Goal: Check status: Check status

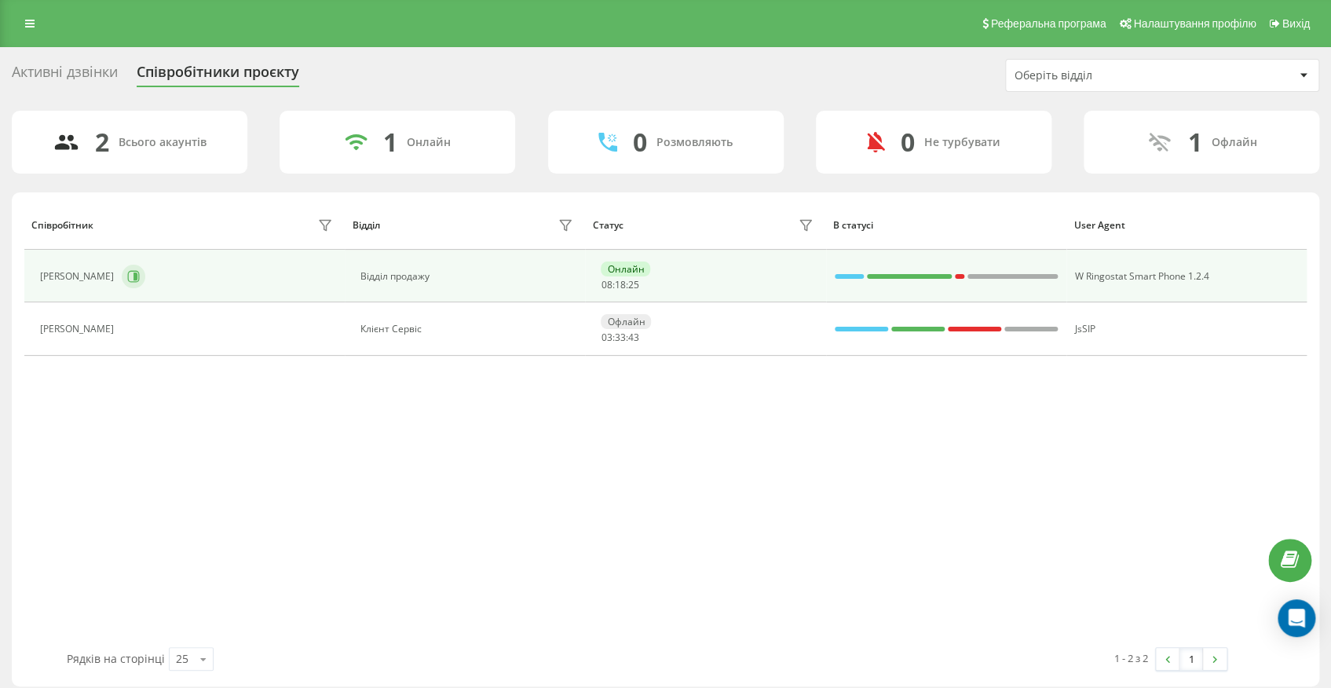
click at [137, 276] on icon at bounding box center [135, 276] width 4 height 8
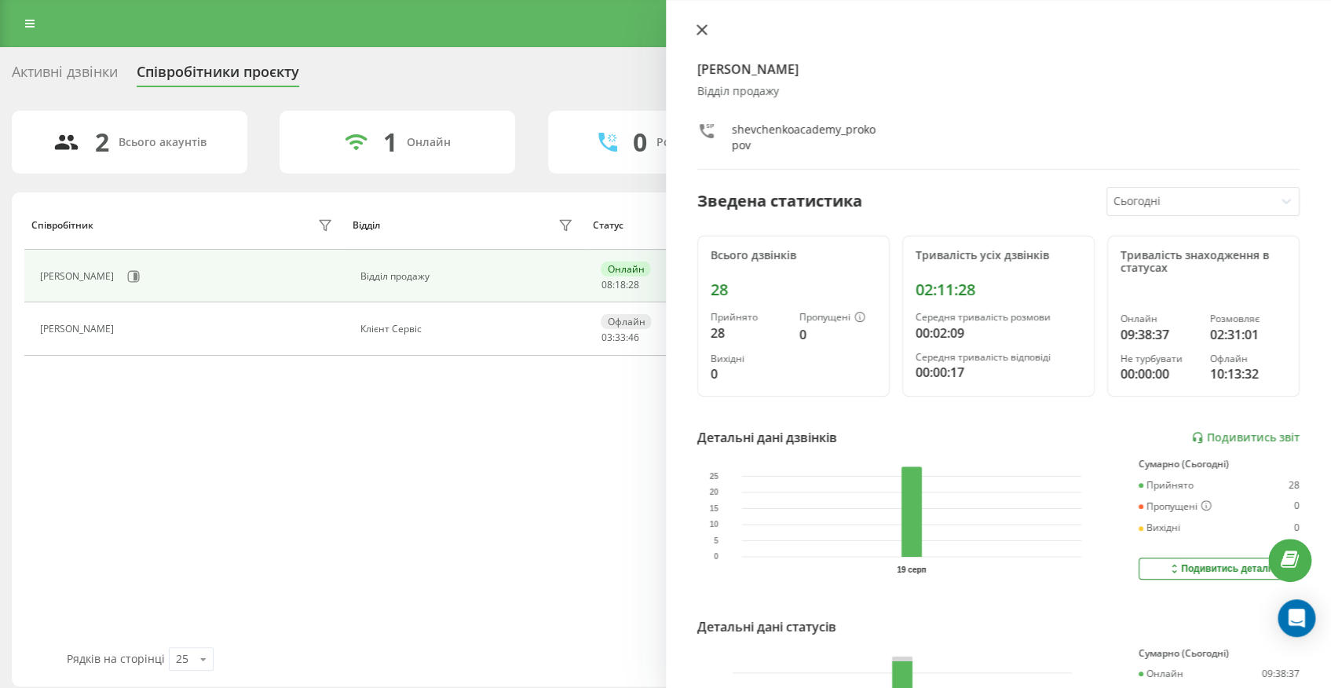
click at [697, 27] on icon at bounding box center [701, 29] width 11 height 11
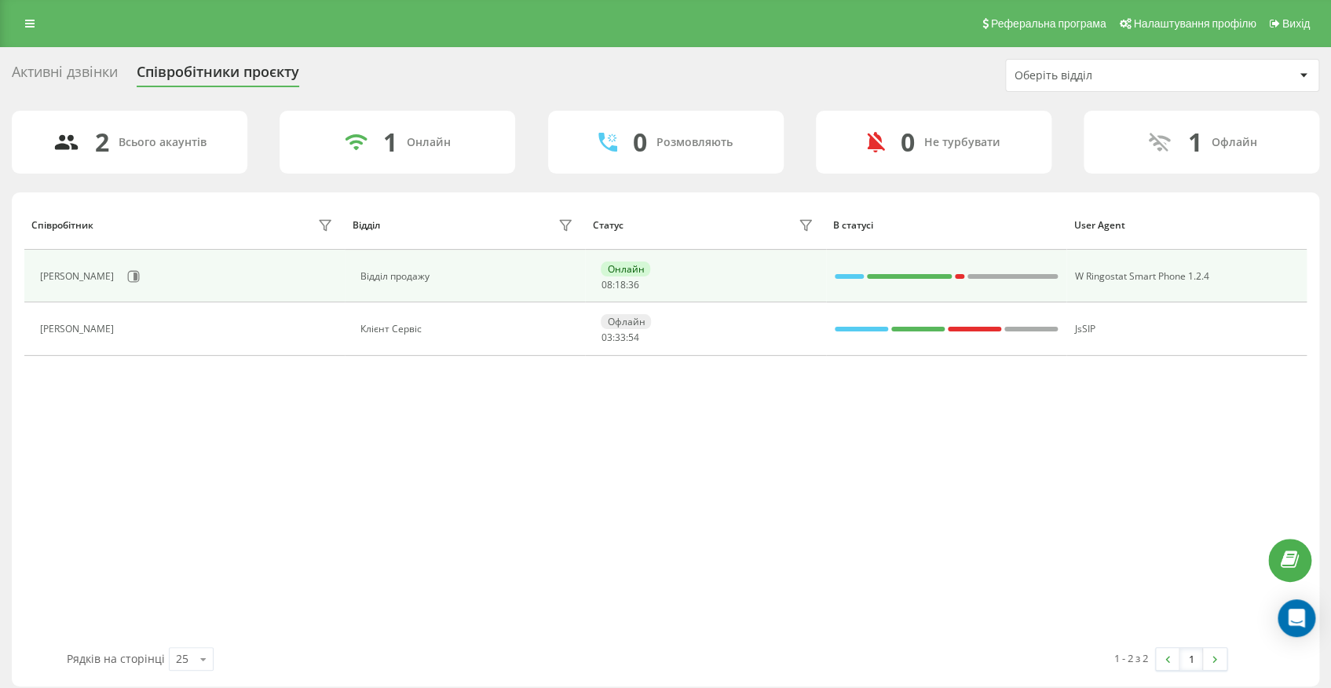
click at [166, 265] on div "[PERSON_NAME]" at bounding box center [188, 276] width 296 height 27
click at [140, 271] on icon at bounding box center [133, 276] width 13 height 13
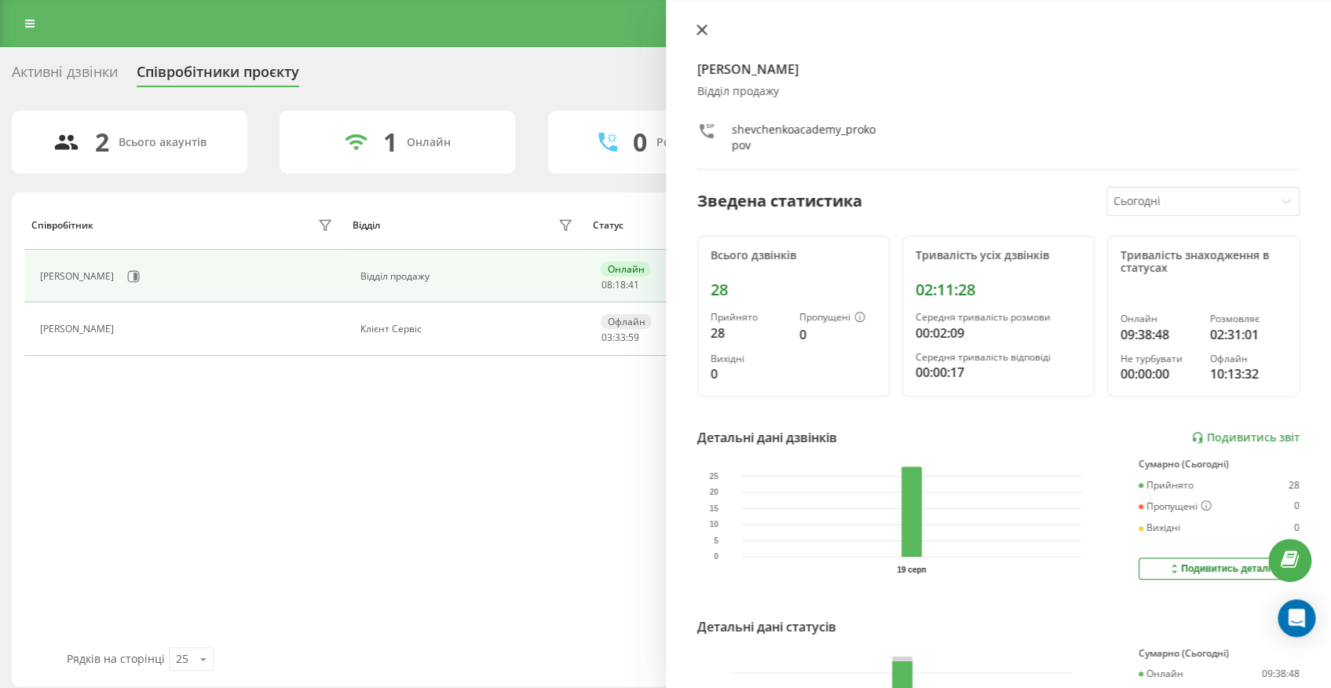
click at [698, 27] on icon at bounding box center [700, 29] width 9 height 9
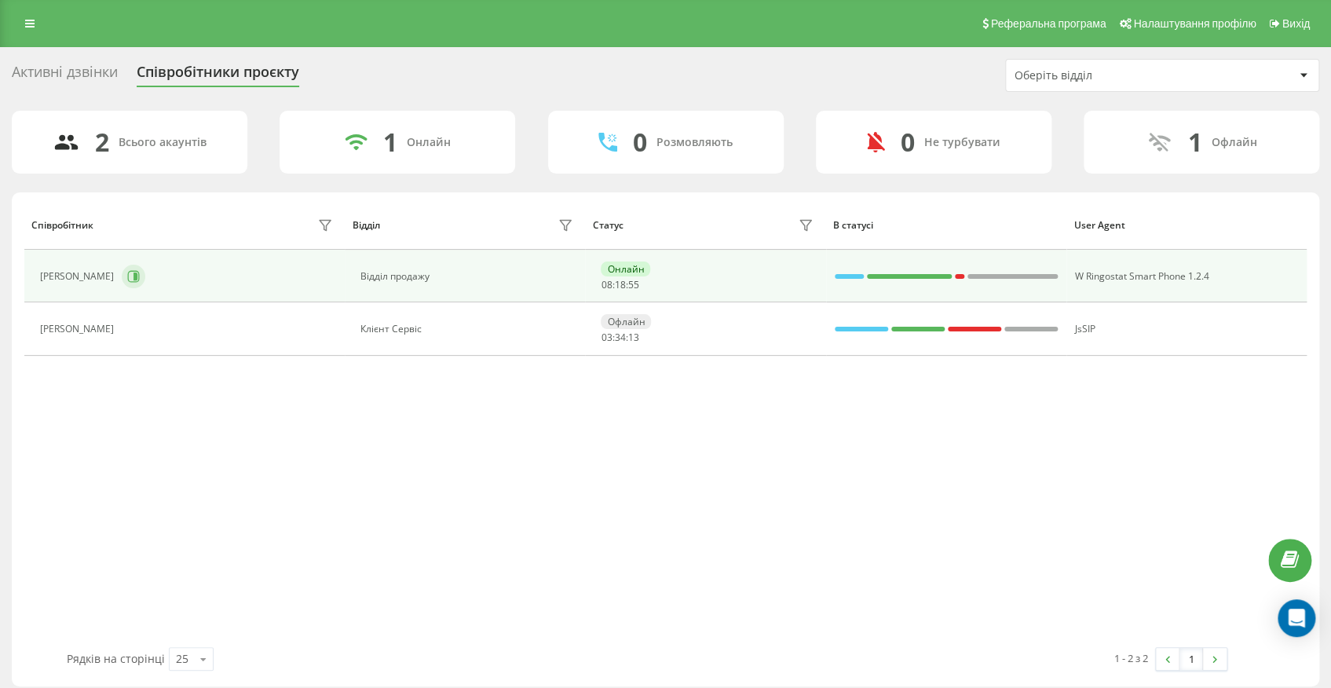
click at [152, 282] on div "[PERSON_NAME]" at bounding box center [188, 276] width 296 height 27
click at [145, 282] on button at bounding box center [134, 277] width 24 height 24
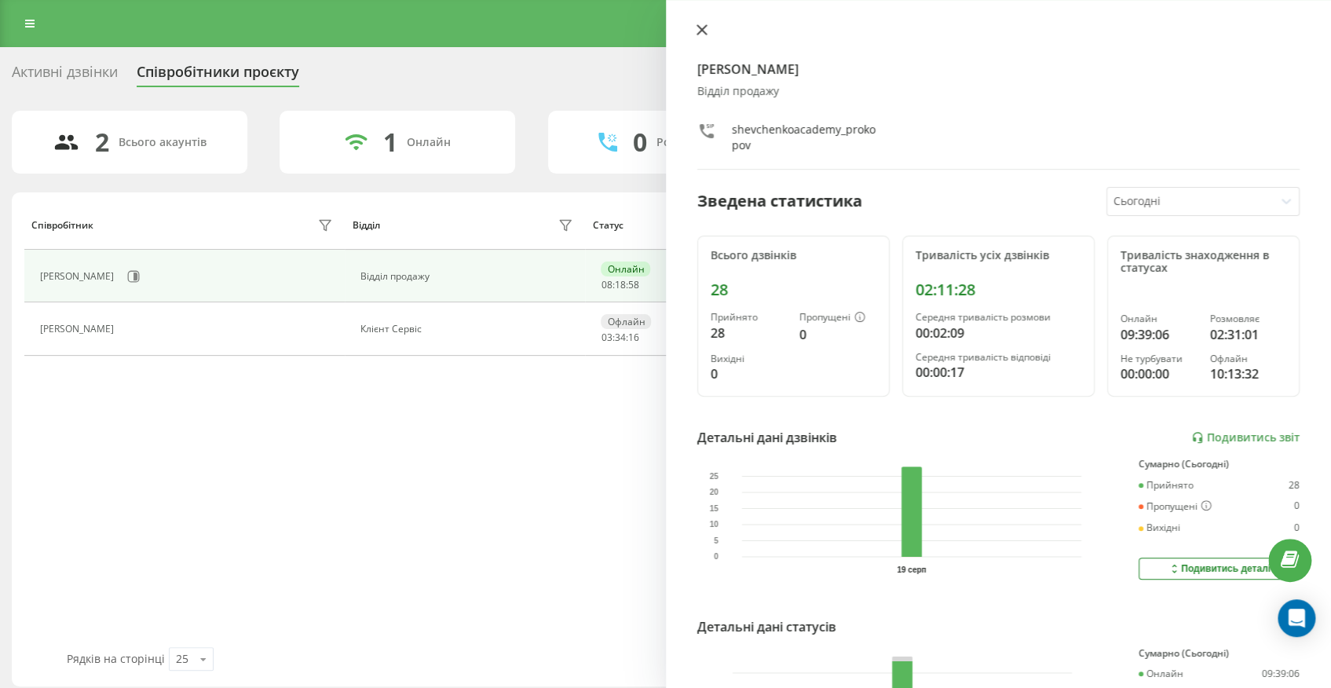
click at [703, 29] on icon at bounding box center [701, 29] width 11 height 11
